Goal: Information Seeking & Learning: Check status

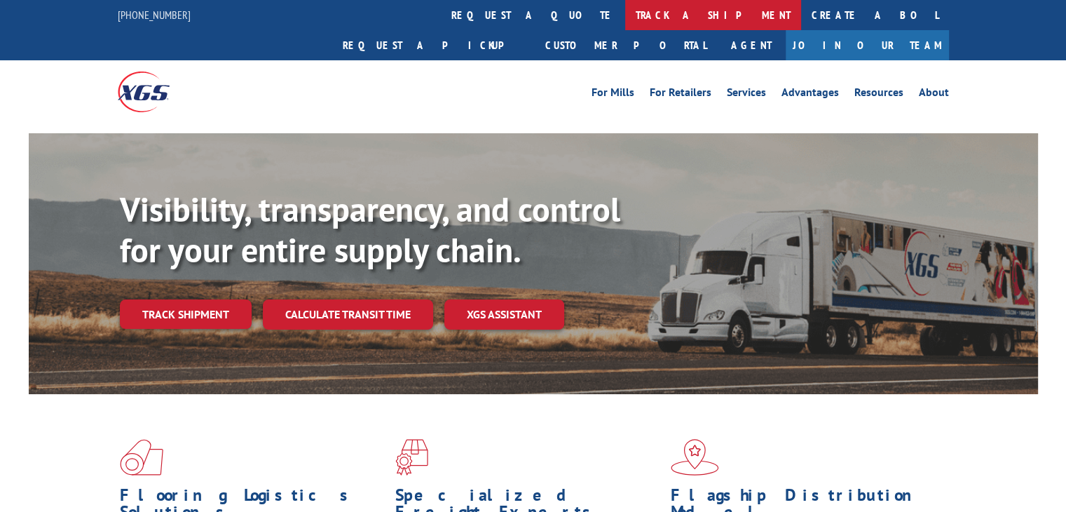
click at [625, 22] on link "track a shipment" at bounding box center [713, 15] width 176 height 30
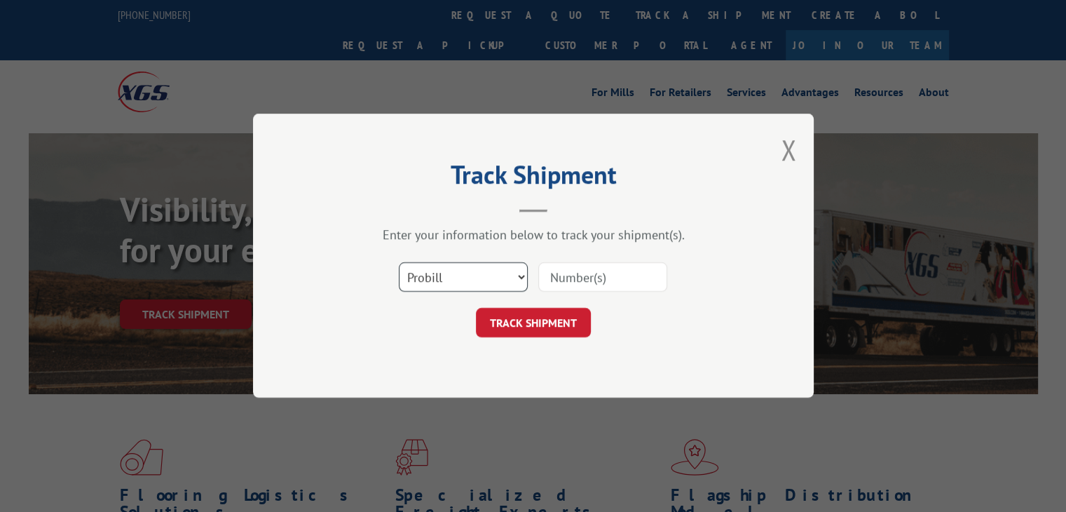
click at [463, 273] on select "Select category... Probill BOL PO" at bounding box center [463, 277] width 129 height 29
select select "po"
click at [399, 263] on select "Select category... Probill BOL PO" at bounding box center [463, 277] width 129 height 29
click at [569, 279] on input at bounding box center [602, 277] width 129 height 29
paste input "77505695"
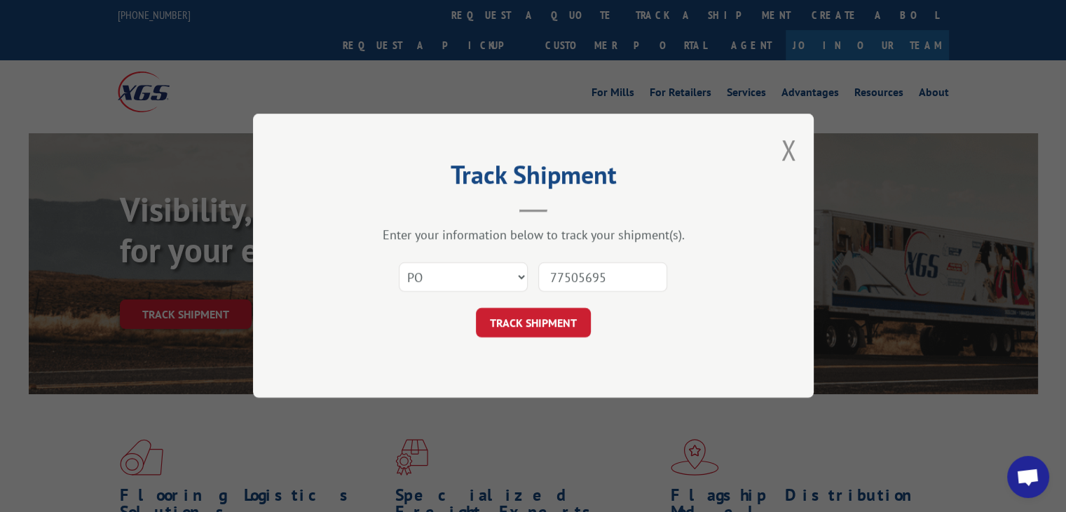
click at [575, 267] on input "77505695" at bounding box center [602, 277] width 129 height 29
type input "77505695"
click at [533, 331] on button "TRACK SHIPMENT" at bounding box center [533, 322] width 115 height 29
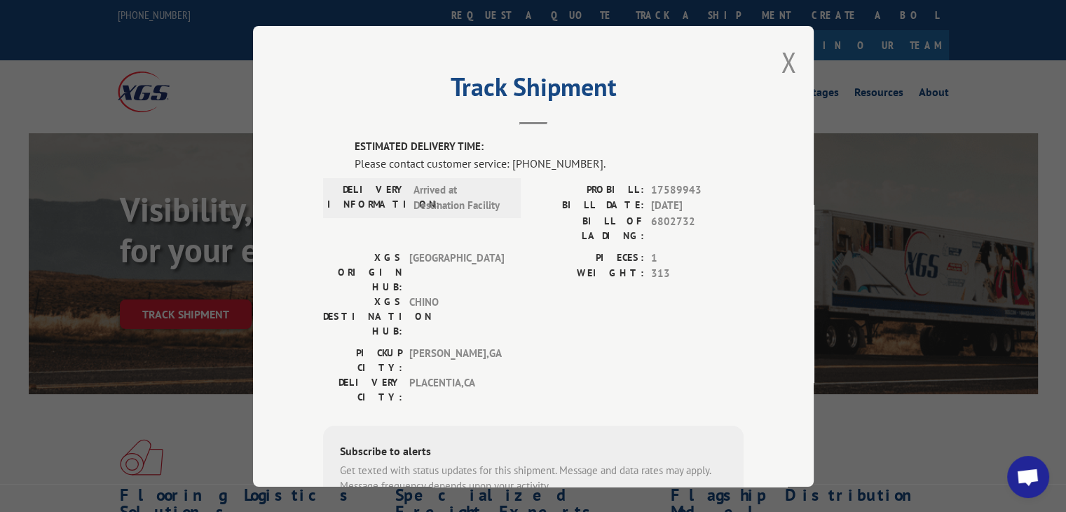
click at [791, 62] on div "Track Shipment ESTIMATED DELIVERY TIME: Please contact customer service: [PHONE…" at bounding box center [533, 256] width 561 height 460
click at [786, 62] on button "Close modal" at bounding box center [788, 61] width 15 height 37
